Goal: Use online tool/utility: Utilize a website feature to perform a specific function

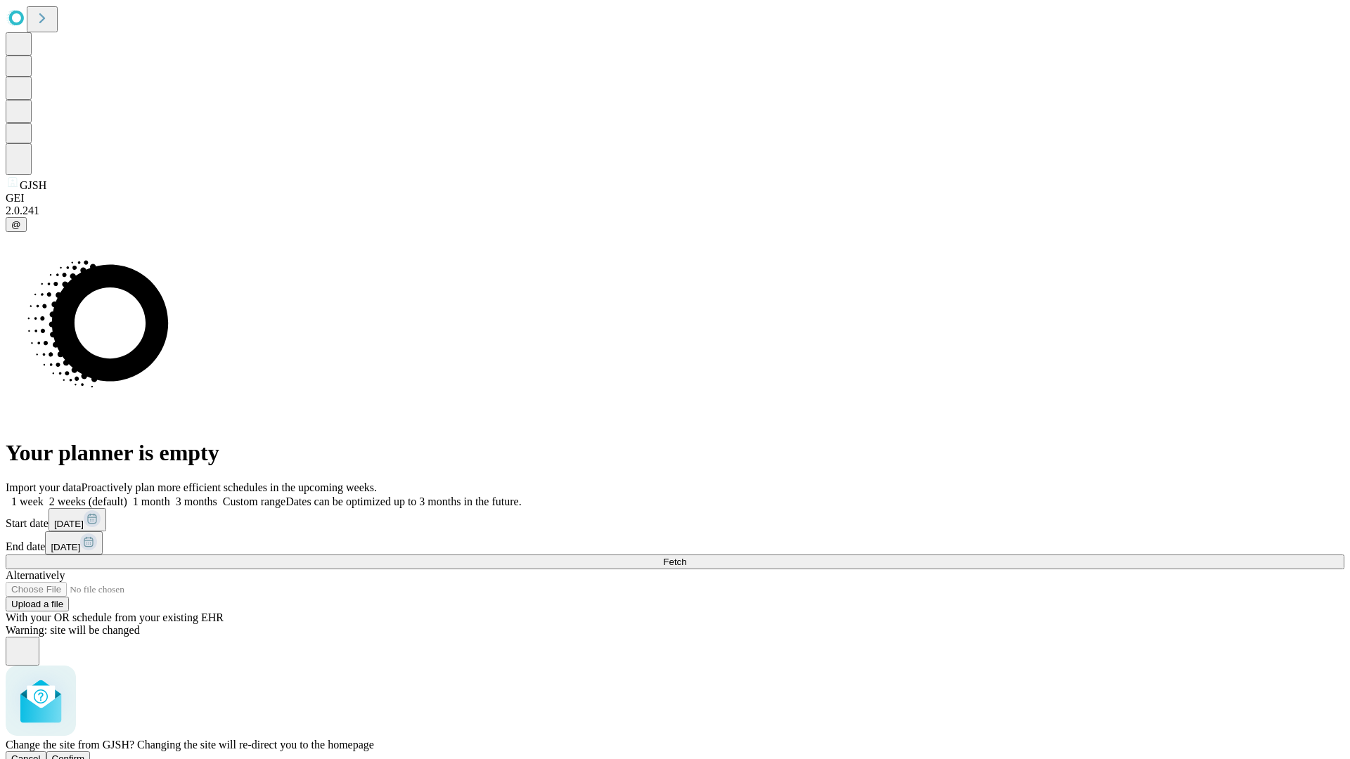
click at [85, 754] on span "Confirm" at bounding box center [68, 759] width 33 height 11
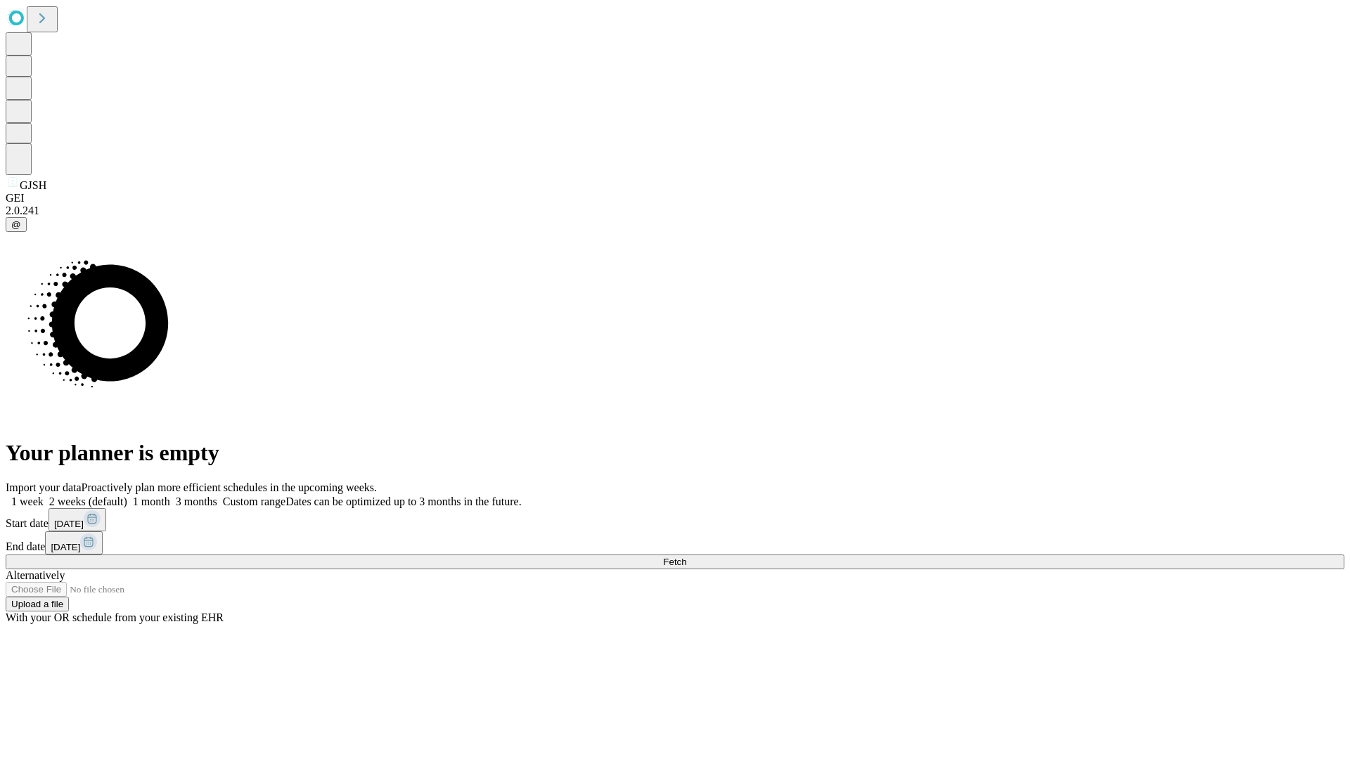
click at [44, 496] on label "1 week" at bounding box center [25, 502] width 38 height 12
click at [686, 557] on span "Fetch" at bounding box center [674, 562] width 23 height 11
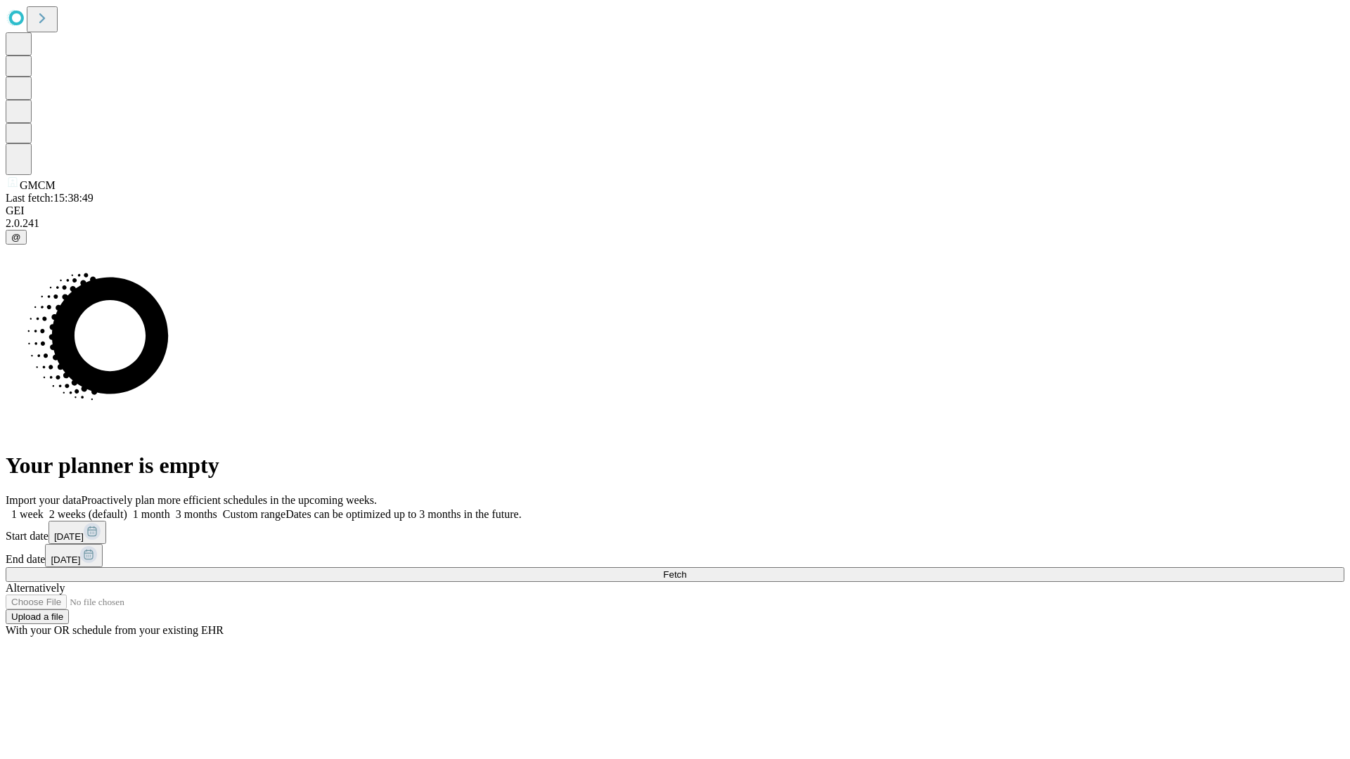
click at [44, 508] on label "1 week" at bounding box center [25, 514] width 38 height 12
click at [686, 570] on span "Fetch" at bounding box center [674, 575] width 23 height 11
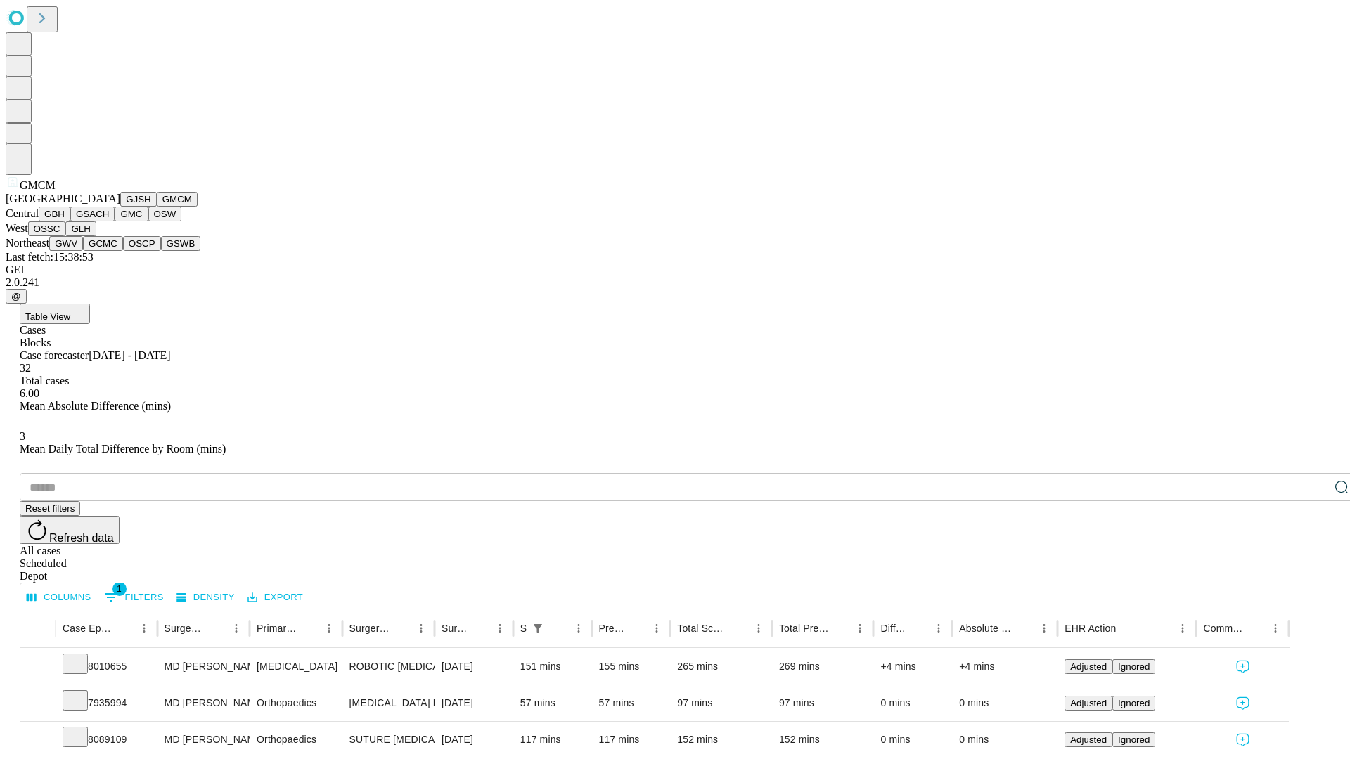
click at [70, 221] on button "GBH" at bounding box center [55, 214] width 32 height 15
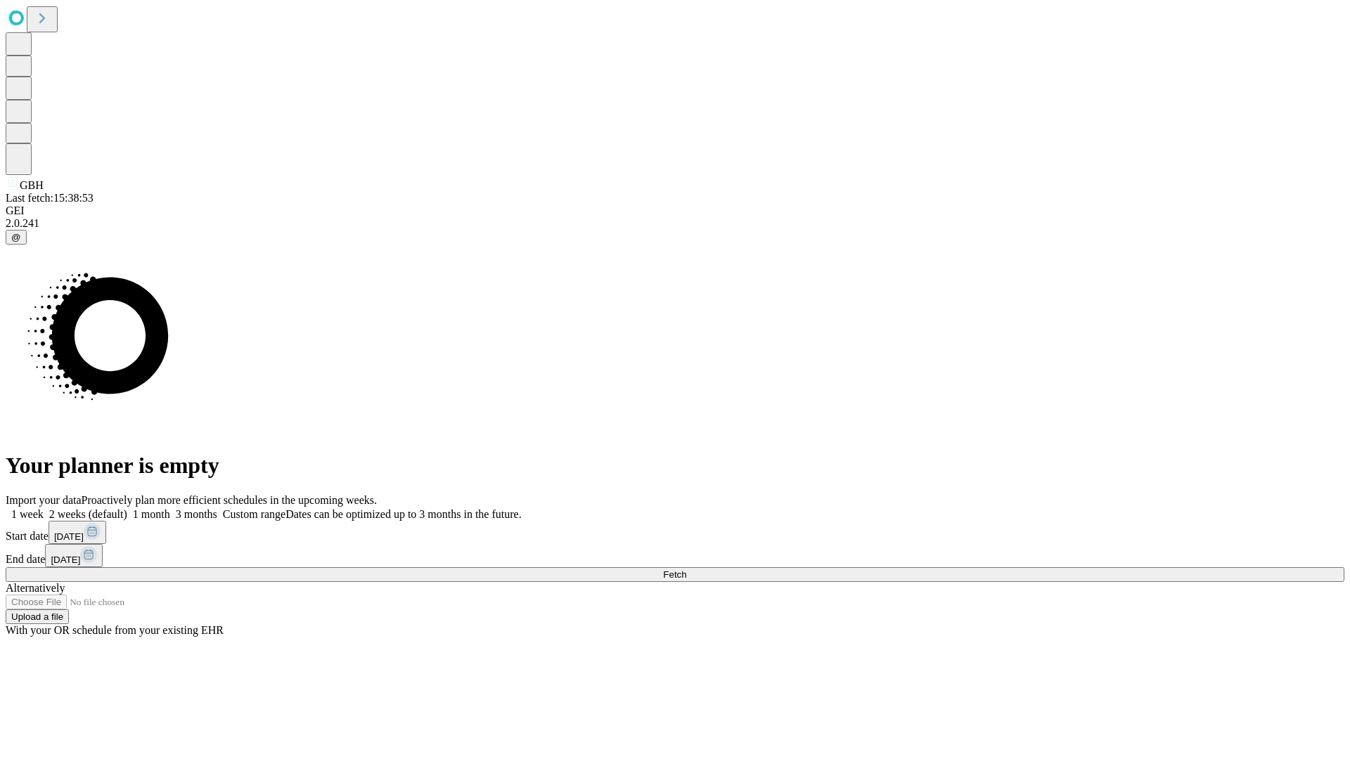
click at [44, 508] on label "1 week" at bounding box center [25, 514] width 38 height 12
click at [686, 570] on span "Fetch" at bounding box center [674, 575] width 23 height 11
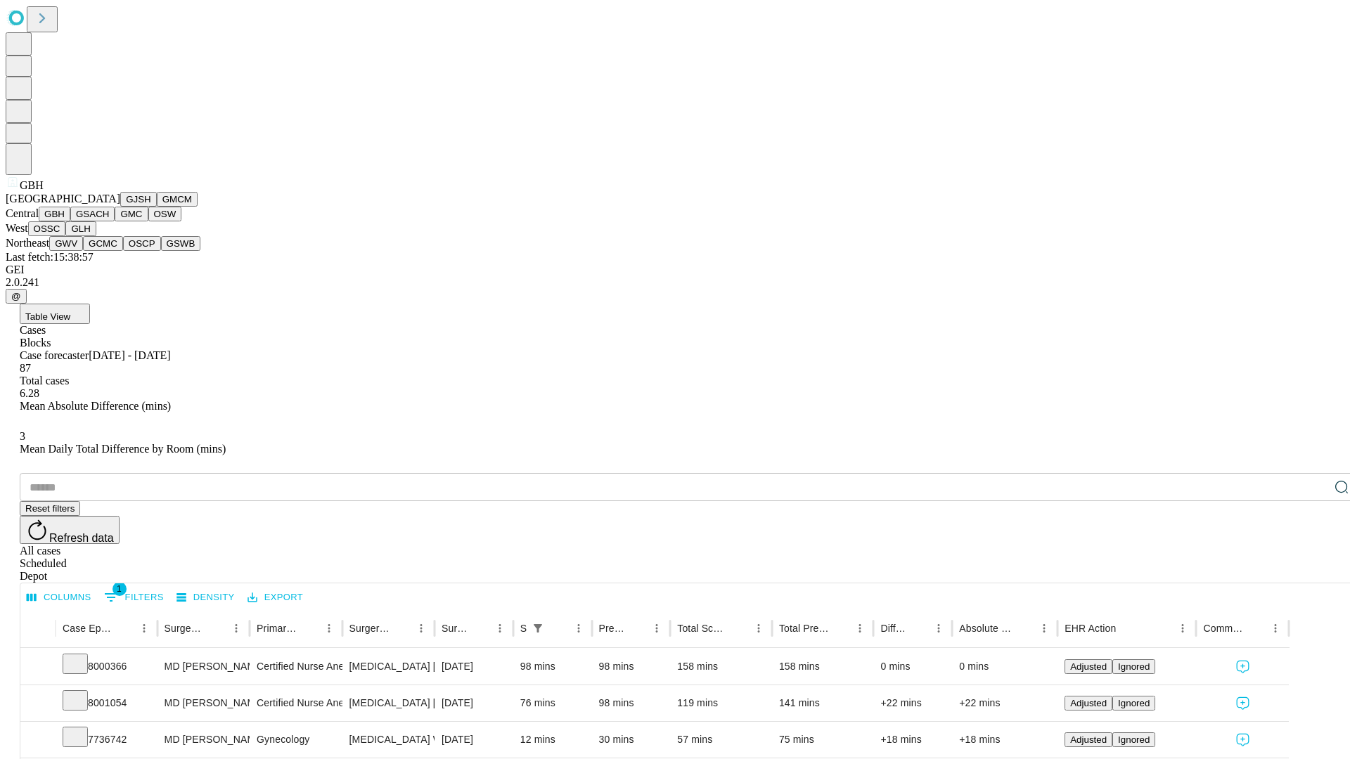
click at [109, 221] on button "GSACH" at bounding box center [92, 214] width 44 height 15
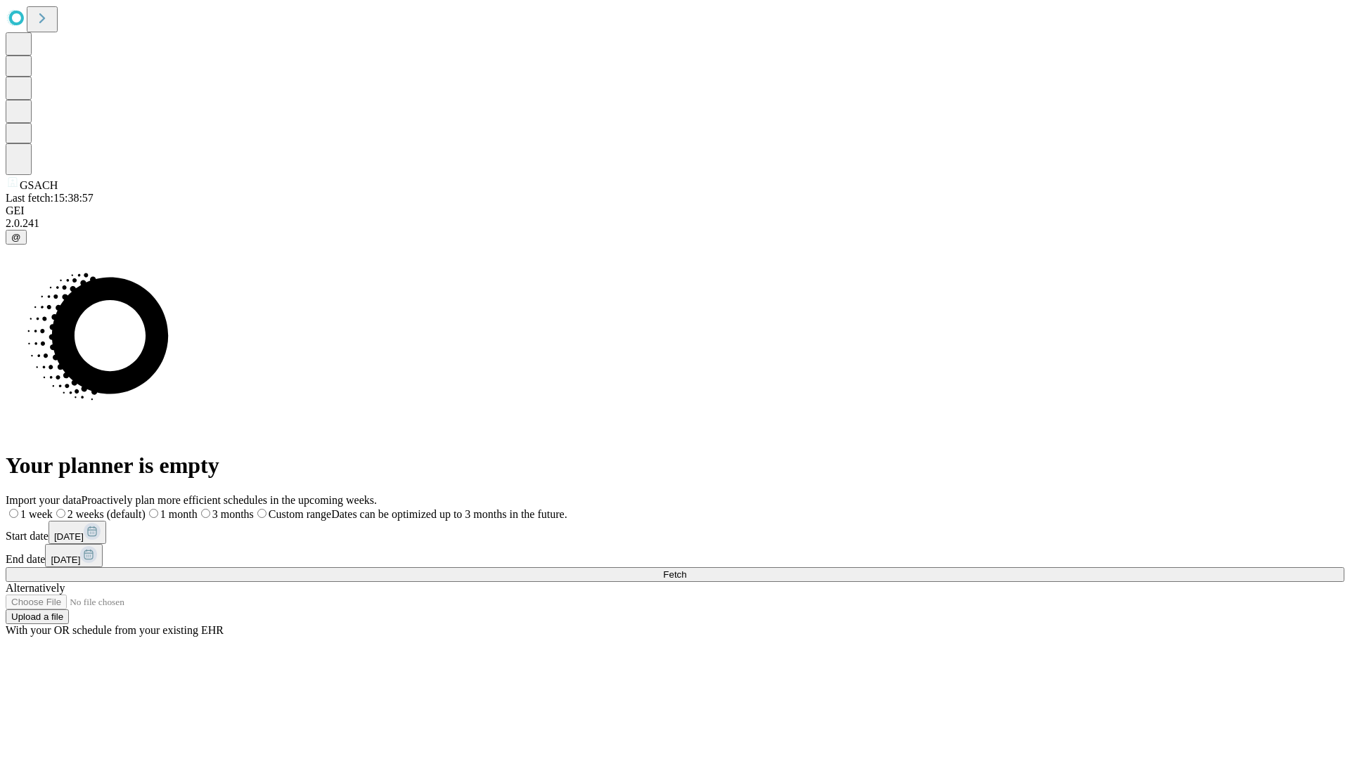
click at [53, 508] on label "1 week" at bounding box center [29, 514] width 47 height 12
click at [686, 570] on span "Fetch" at bounding box center [674, 575] width 23 height 11
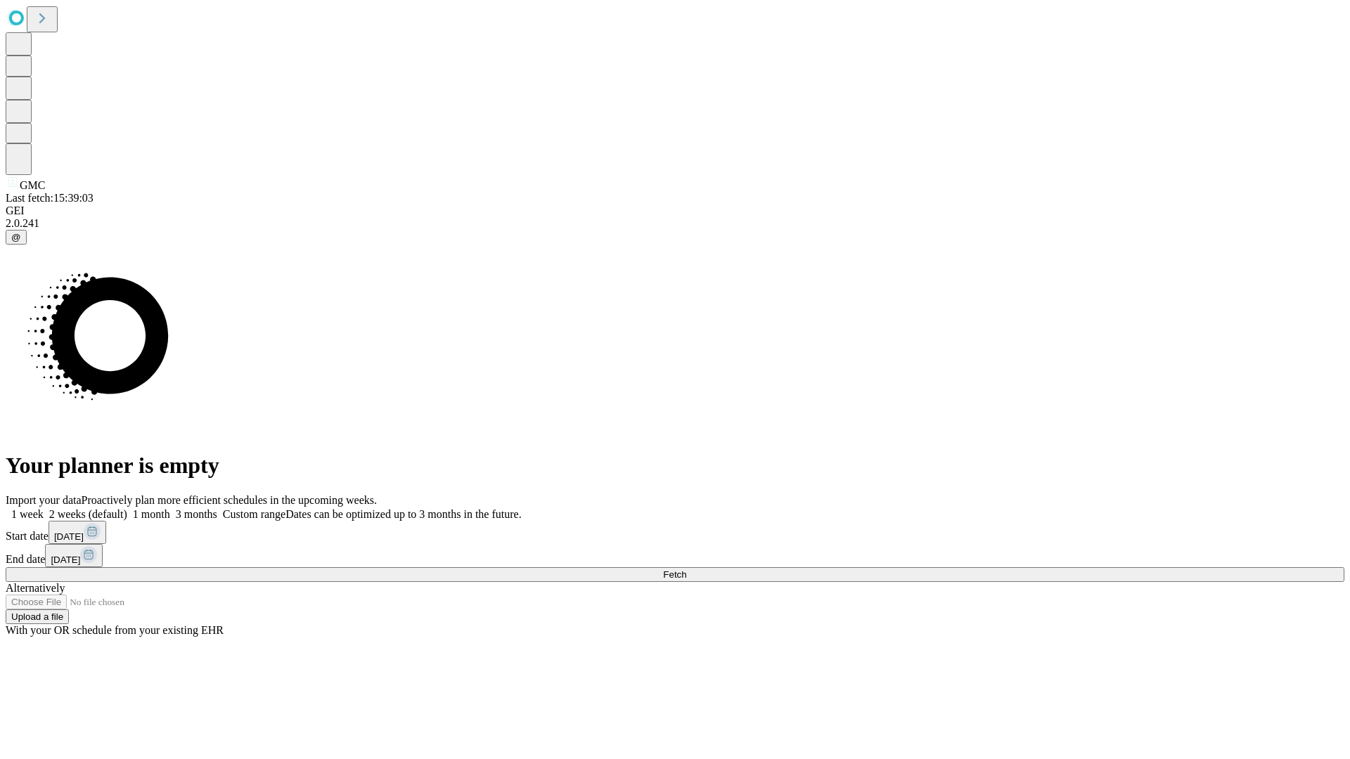
click at [44, 508] on label "1 week" at bounding box center [25, 514] width 38 height 12
click at [686, 570] on span "Fetch" at bounding box center [674, 575] width 23 height 11
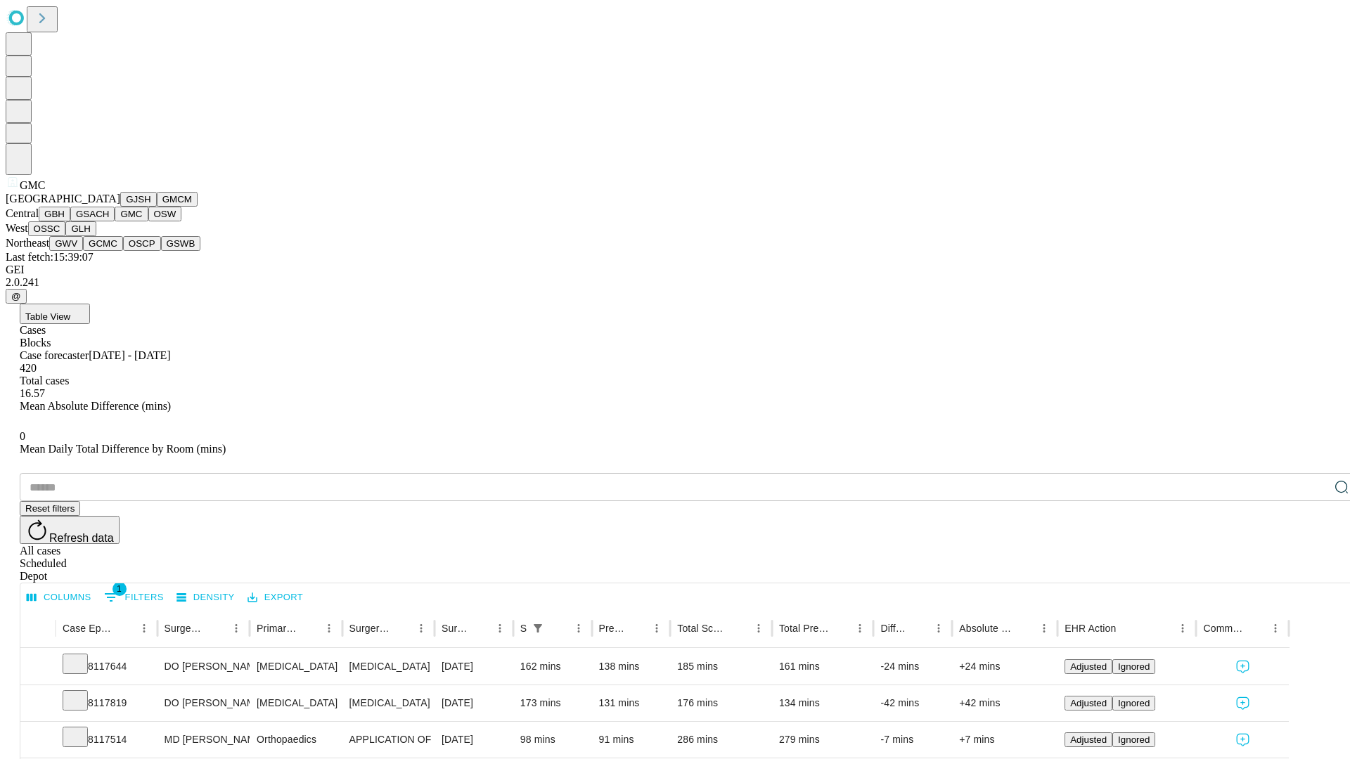
click at [148, 221] on button "OSW" at bounding box center [165, 214] width 34 height 15
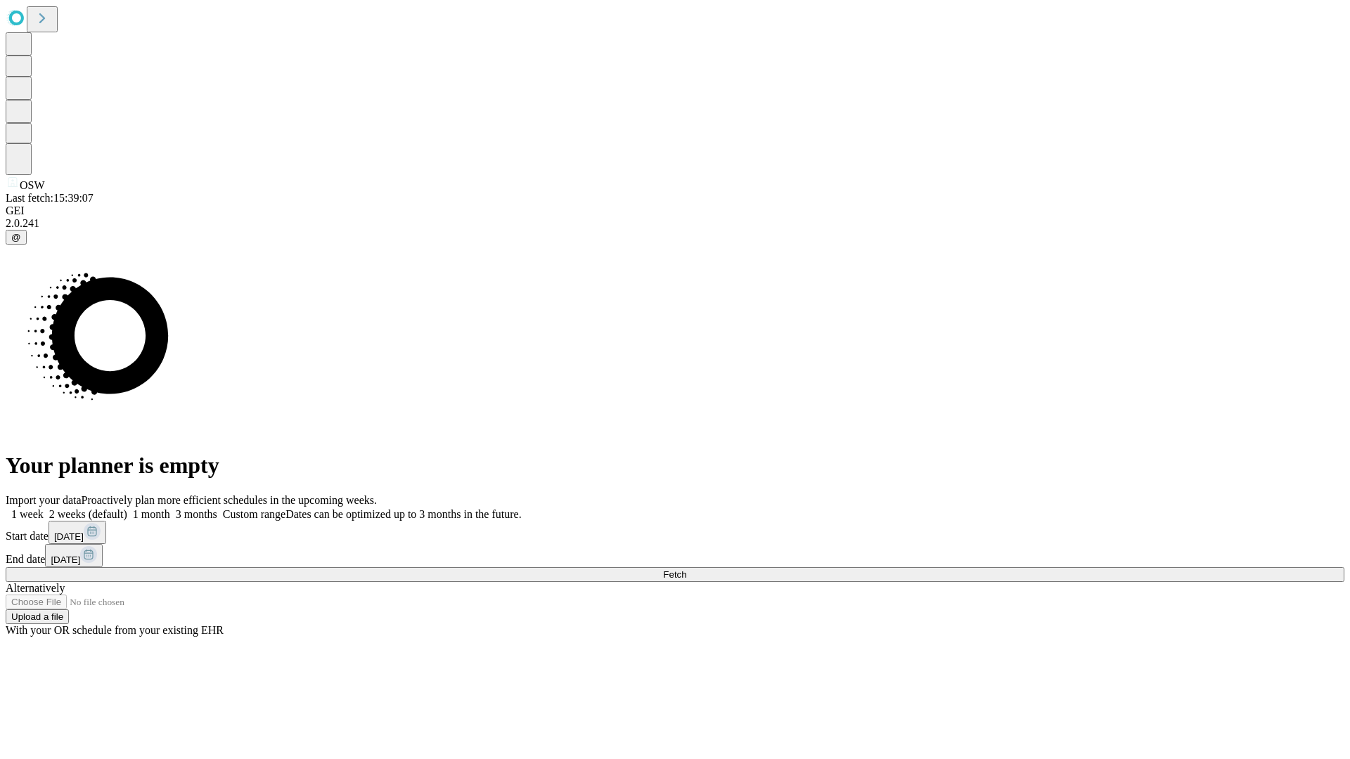
click at [44, 508] on label "1 week" at bounding box center [25, 514] width 38 height 12
click at [686, 570] on span "Fetch" at bounding box center [674, 575] width 23 height 11
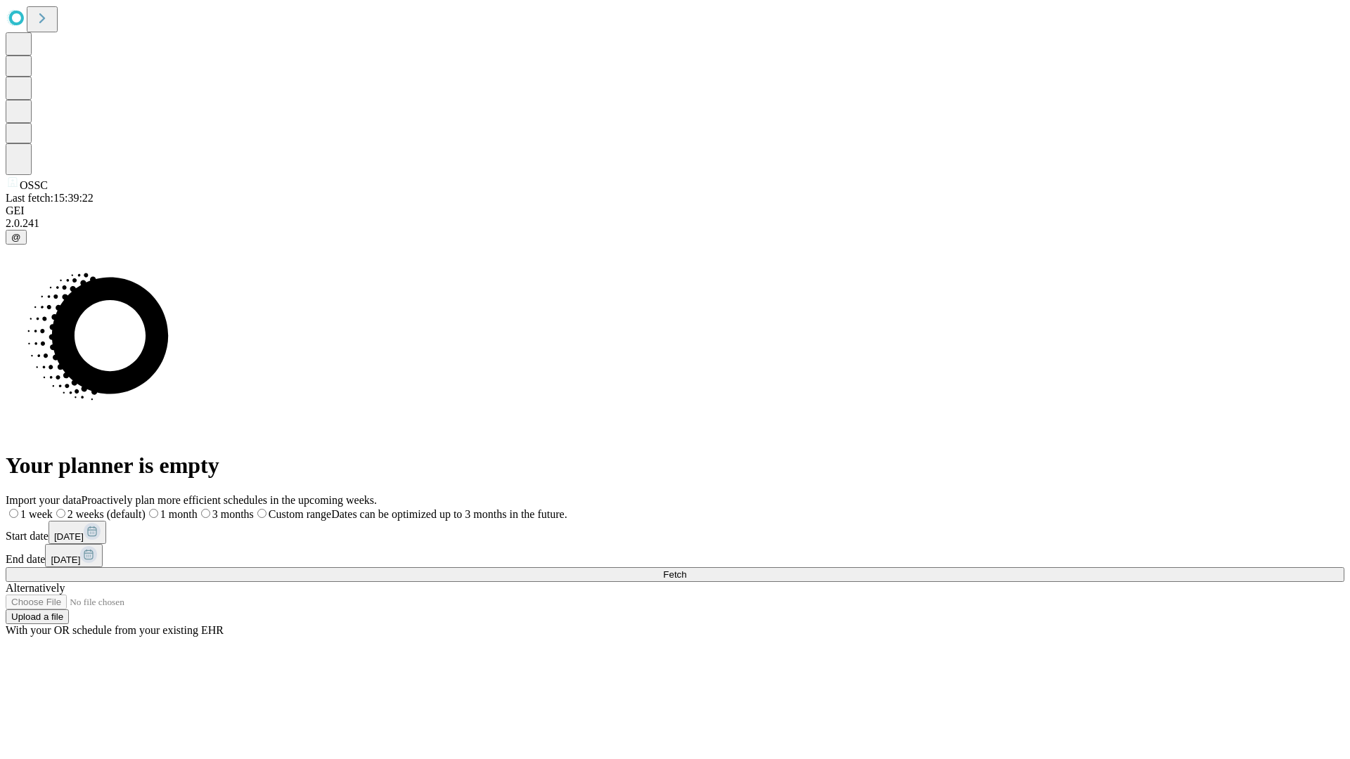
click at [53, 508] on label "1 week" at bounding box center [29, 514] width 47 height 12
click at [686, 570] on span "Fetch" at bounding box center [674, 575] width 23 height 11
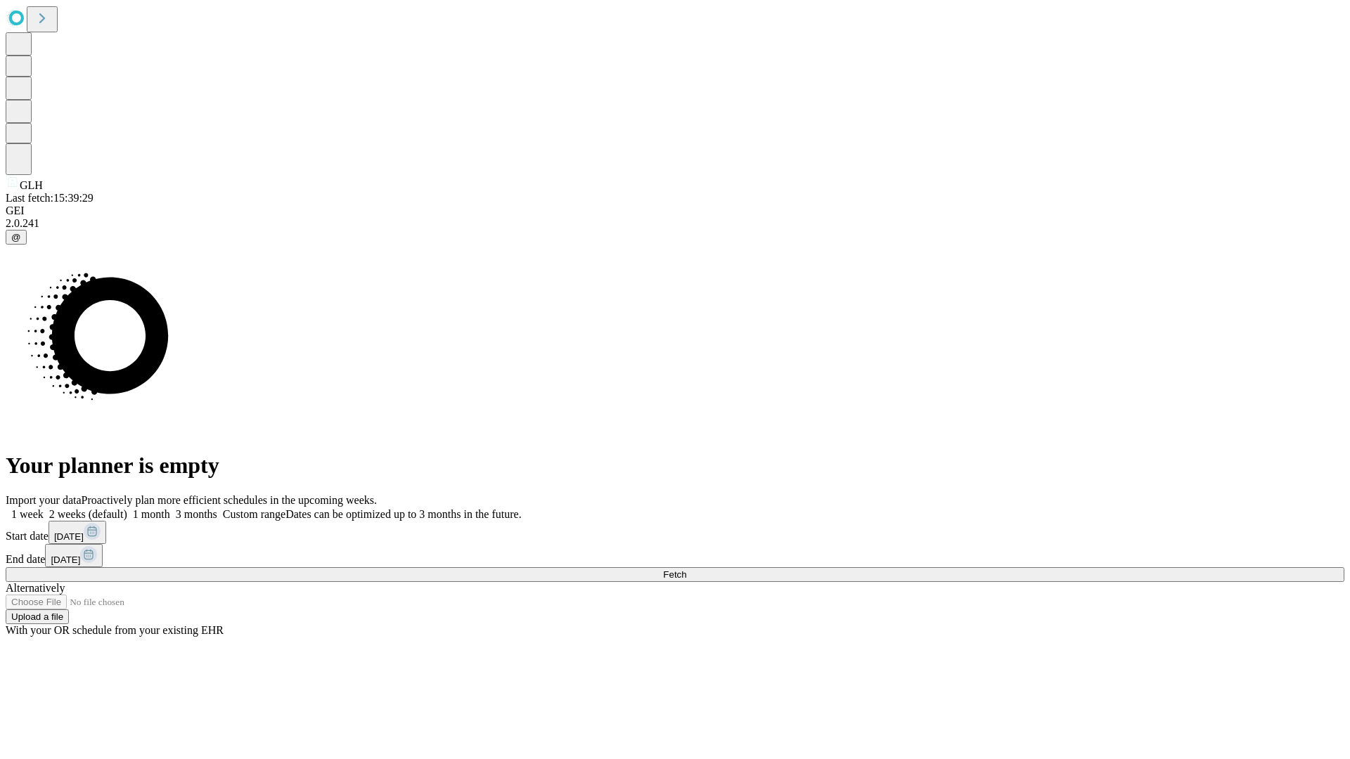
click at [44, 508] on label "1 week" at bounding box center [25, 514] width 38 height 12
click at [686, 570] on span "Fetch" at bounding box center [674, 575] width 23 height 11
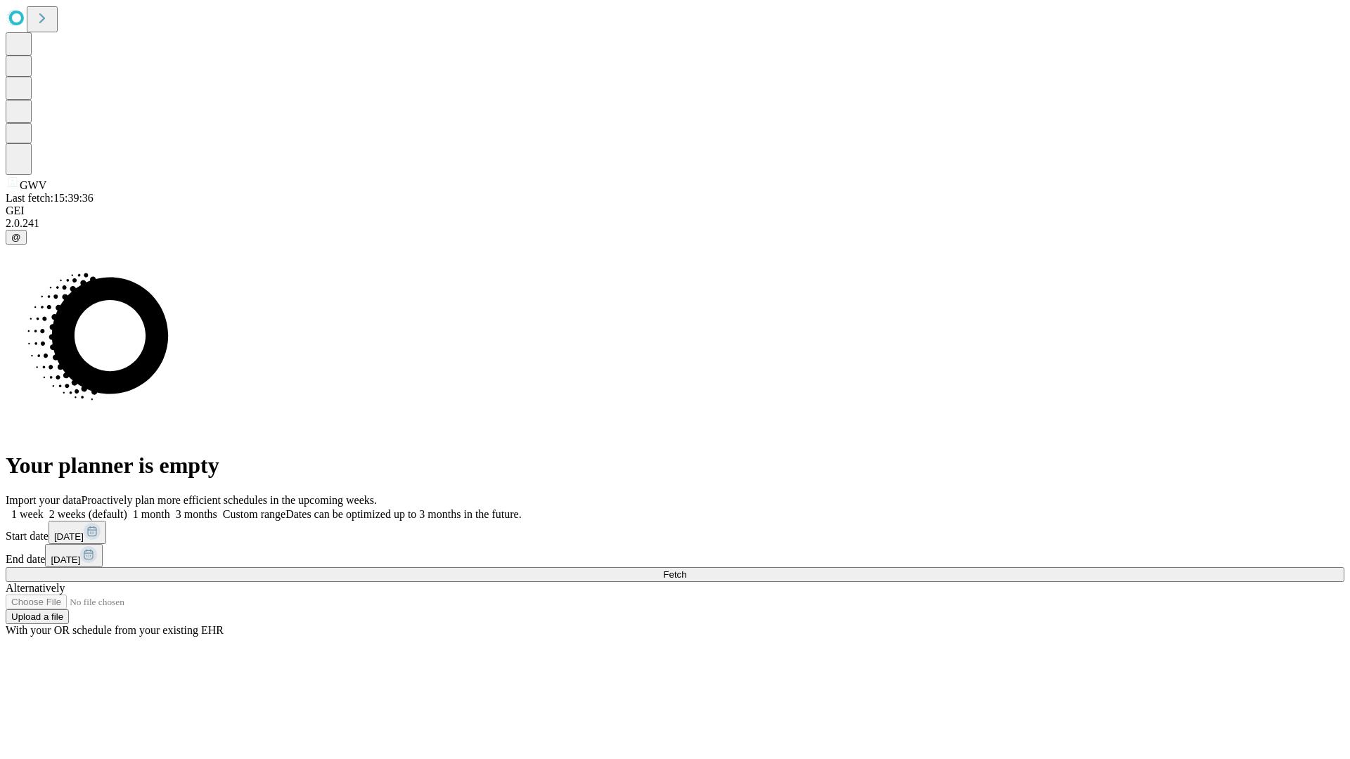
click at [44, 508] on label "1 week" at bounding box center [25, 514] width 38 height 12
click at [686, 570] on span "Fetch" at bounding box center [674, 575] width 23 height 11
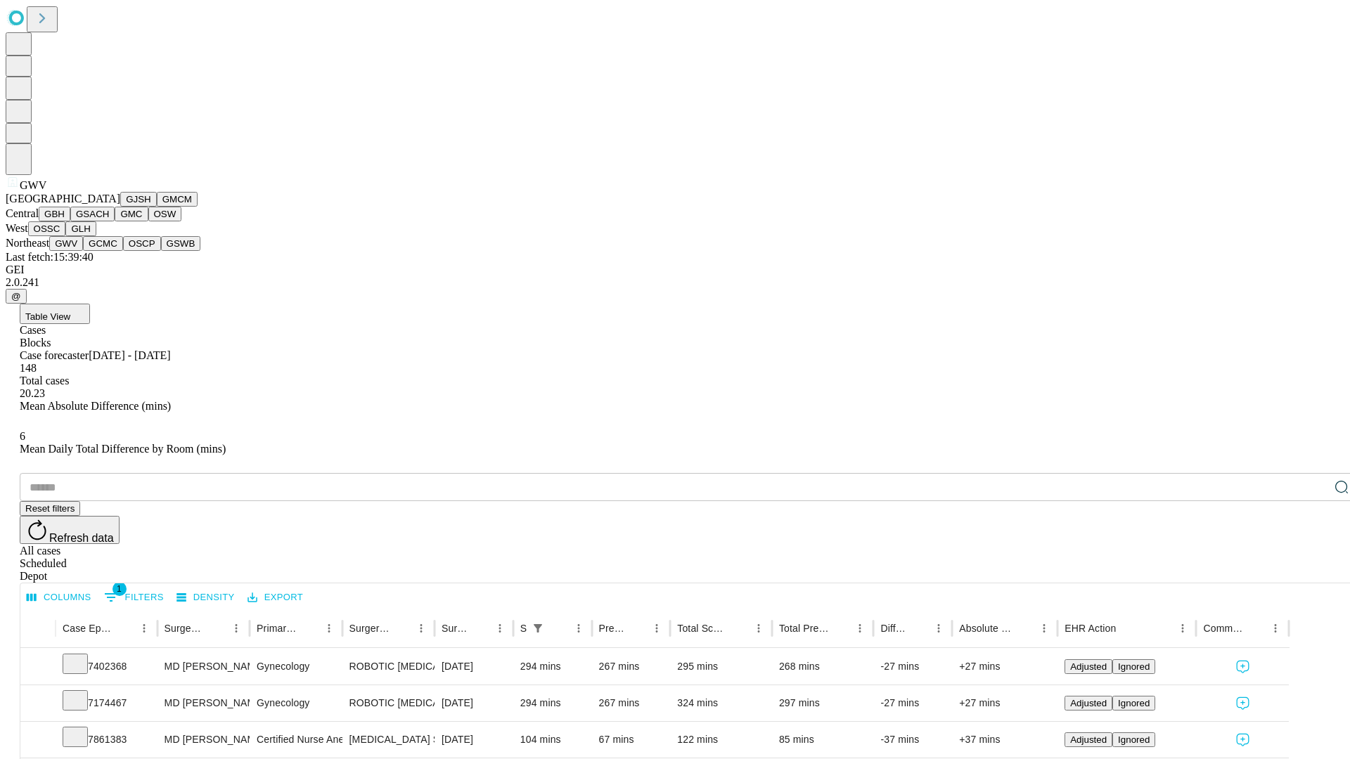
click at [109, 251] on button "GCMC" at bounding box center [103, 243] width 40 height 15
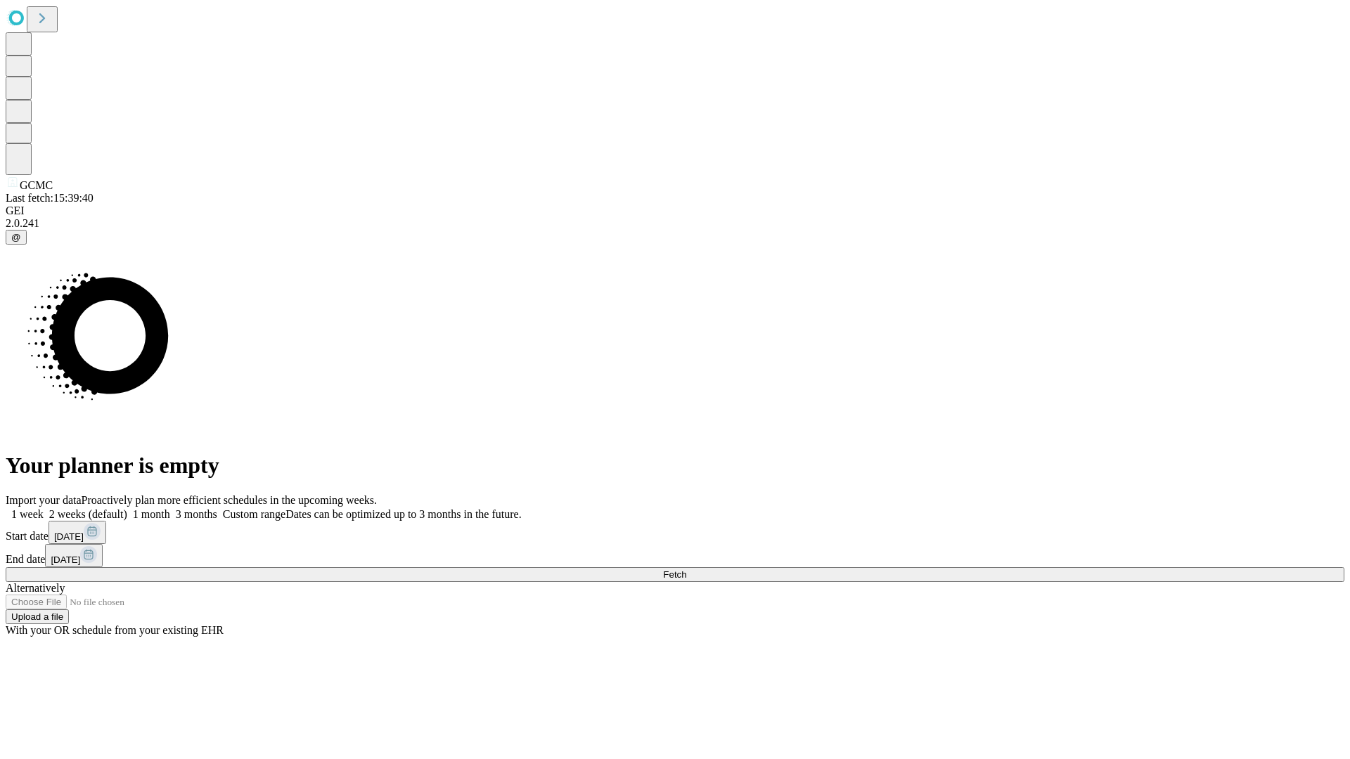
click at [44, 508] on label "1 week" at bounding box center [25, 514] width 38 height 12
click at [686, 570] on span "Fetch" at bounding box center [674, 575] width 23 height 11
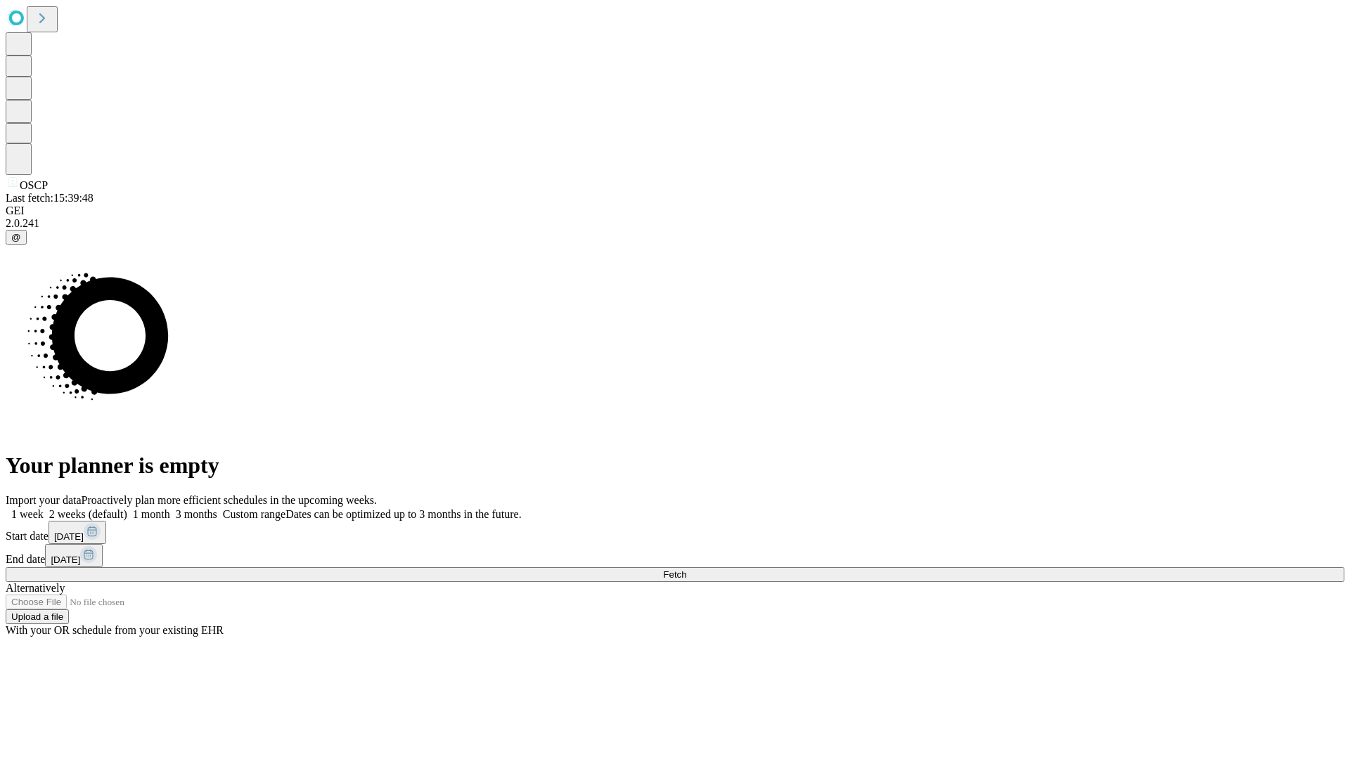
click at [44, 508] on label "1 week" at bounding box center [25, 514] width 38 height 12
click at [686, 570] on span "Fetch" at bounding box center [674, 575] width 23 height 11
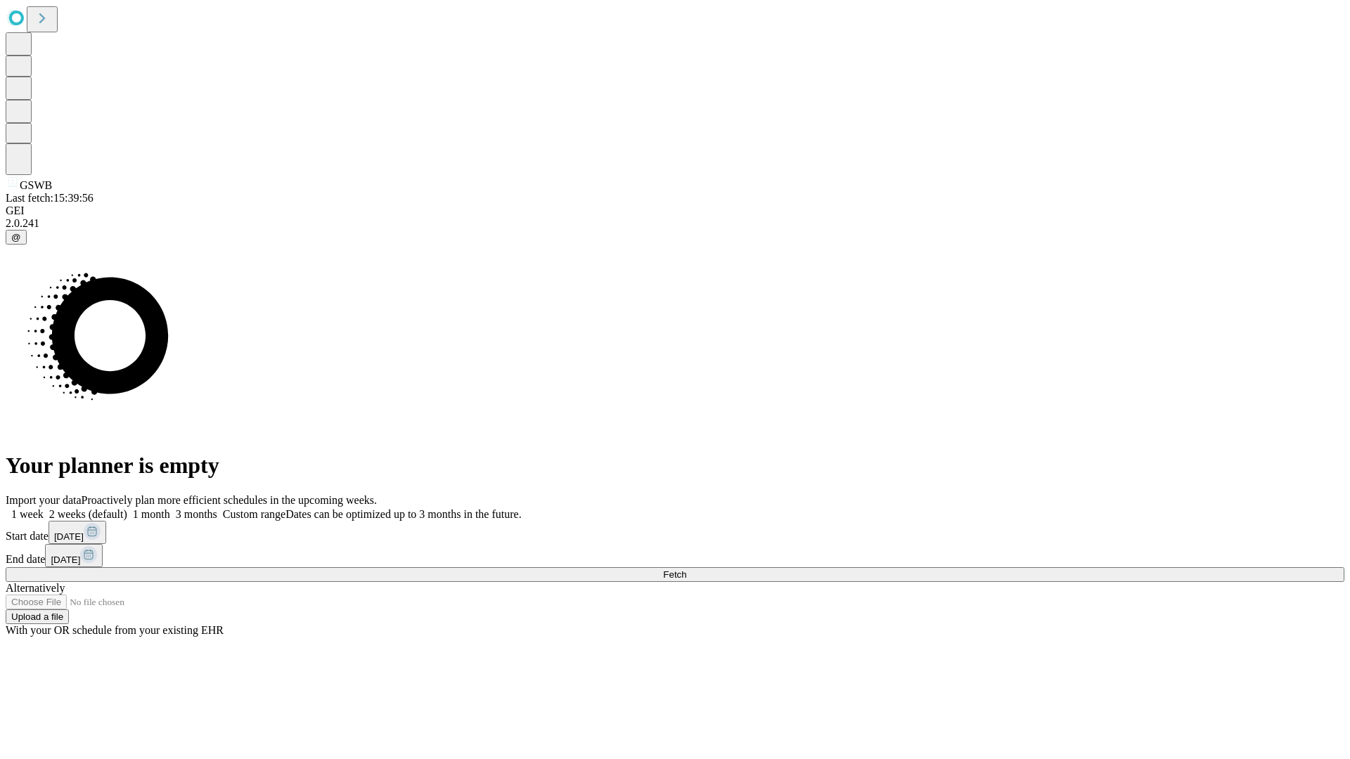
click at [44, 508] on label "1 week" at bounding box center [25, 514] width 38 height 12
click at [686, 570] on span "Fetch" at bounding box center [674, 575] width 23 height 11
